Goal: Task Accomplishment & Management: Use online tool/utility

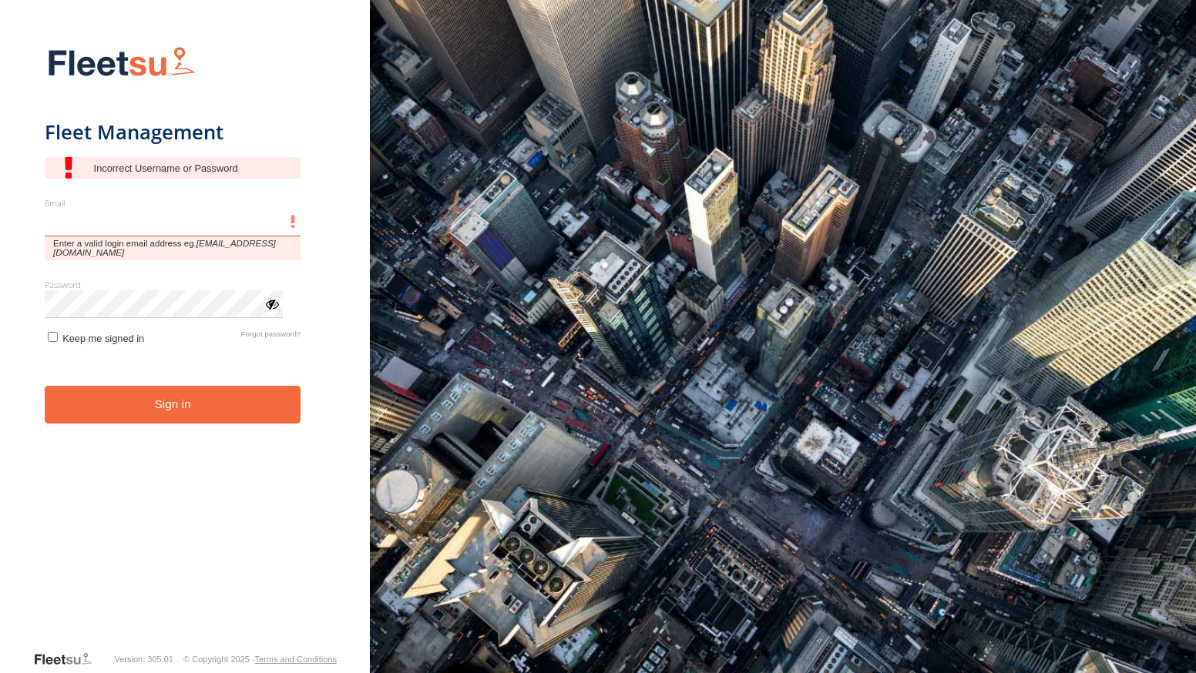
type input "**********"
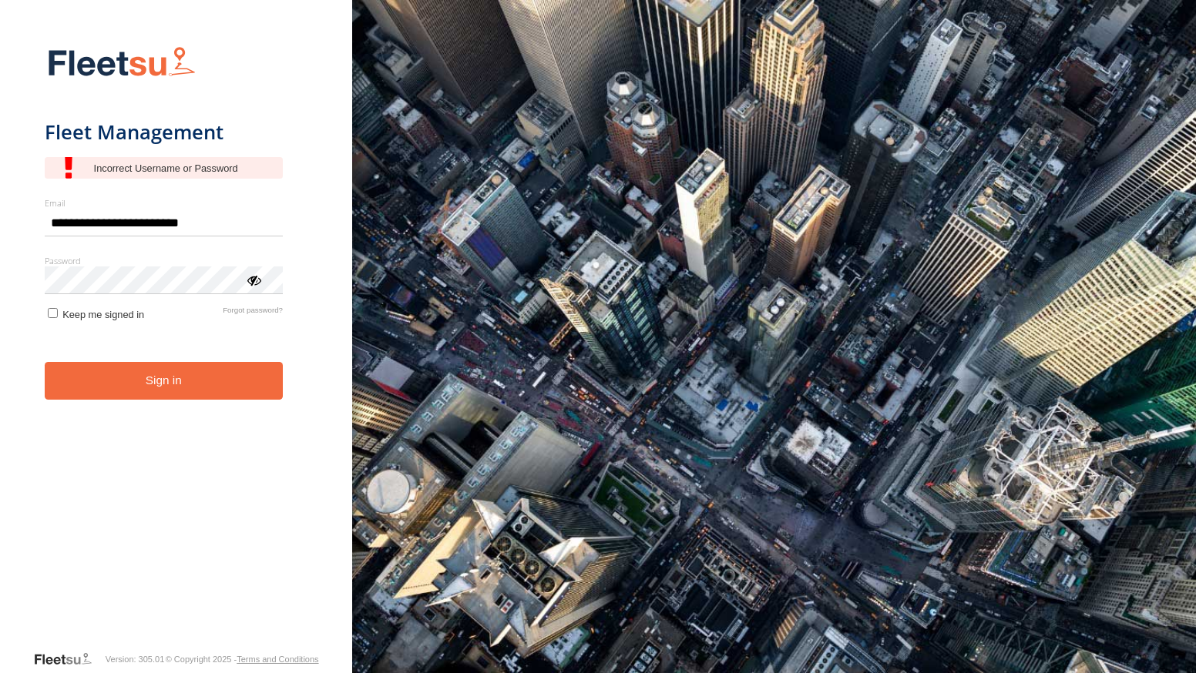
click at [234, 397] on button "Sign in" at bounding box center [164, 381] width 238 height 38
